Goal: Transaction & Acquisition: Purchase product/service

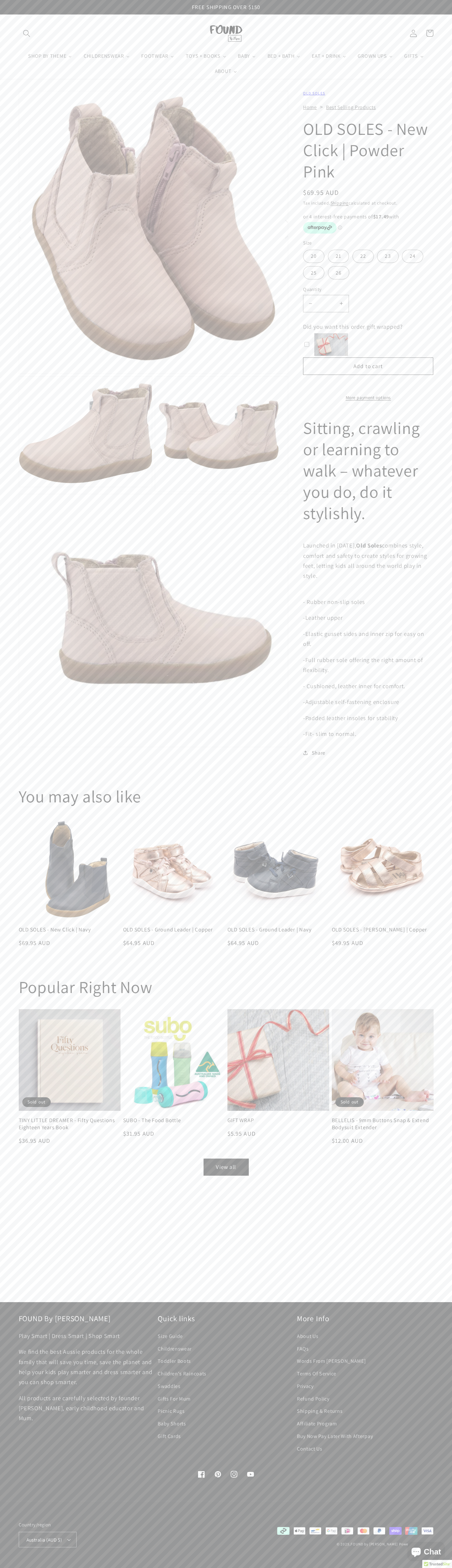
click at [309, 1449] on link "Contact Us" at bounding box center [309, 1449] width 26 height 13
click at [368, 366] on button "Add to cart" at bounding box center [368, 366] width 130 height 18
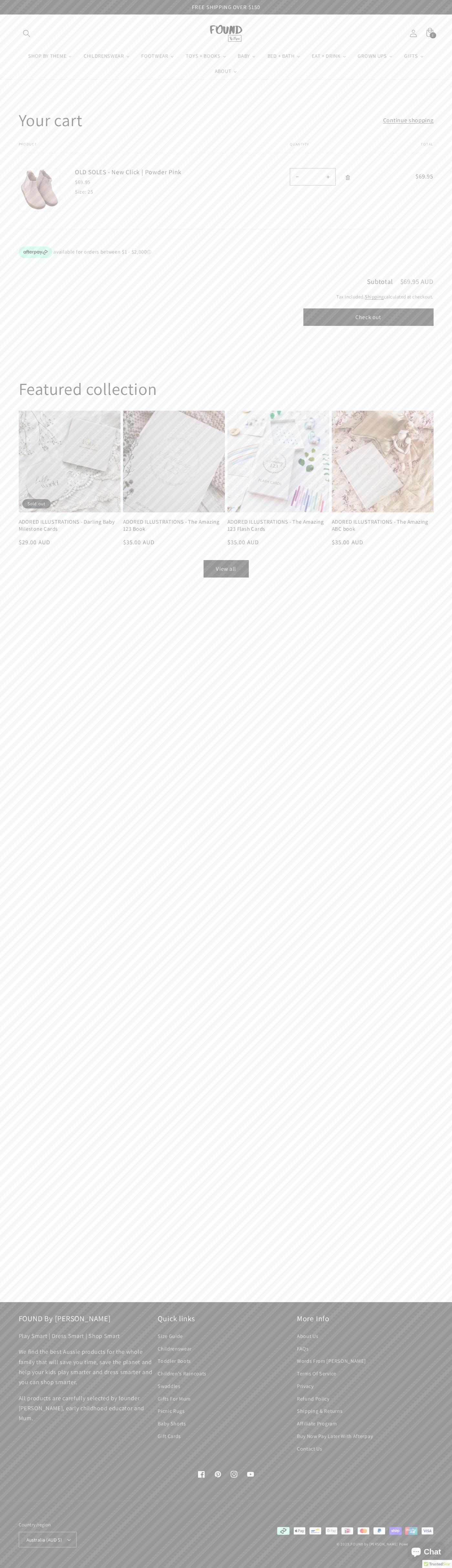
click at [368, 317] on button "Check out" at bounding box center [369, 317] width 130 height 18
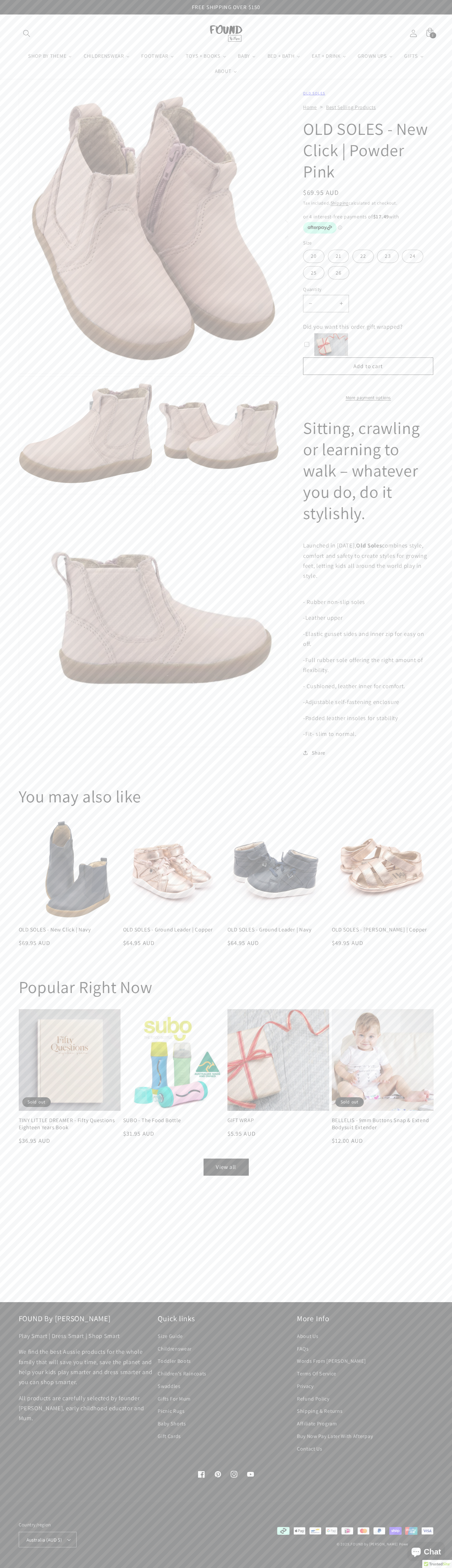
click at [429, 33] on icon at bounding box center [429, 33] width 16 height 16
